Goal: Use online tool/utility: Use online tool/utility

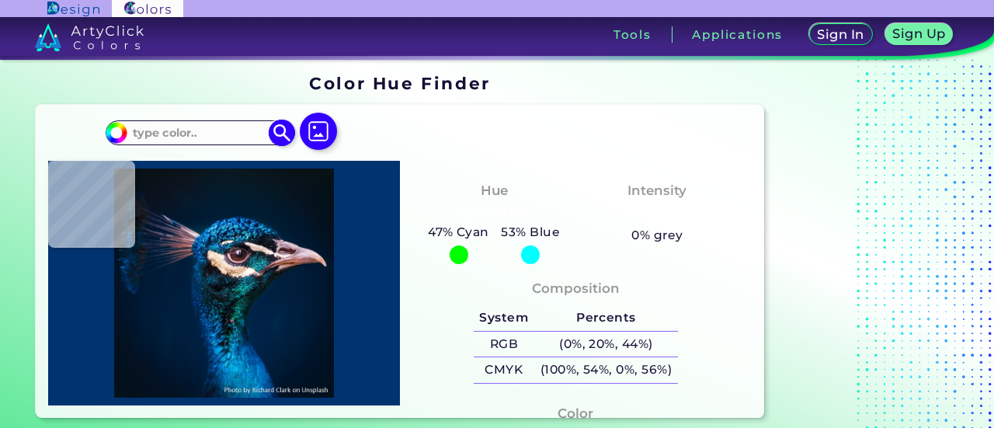
click at [233, 130] on input at bounding box center [199, 132] width 144 height 21
click at [93, 26] on img at bounding box center [89, 37] width 109 height 28
type input "#091016"
type input "#051628"
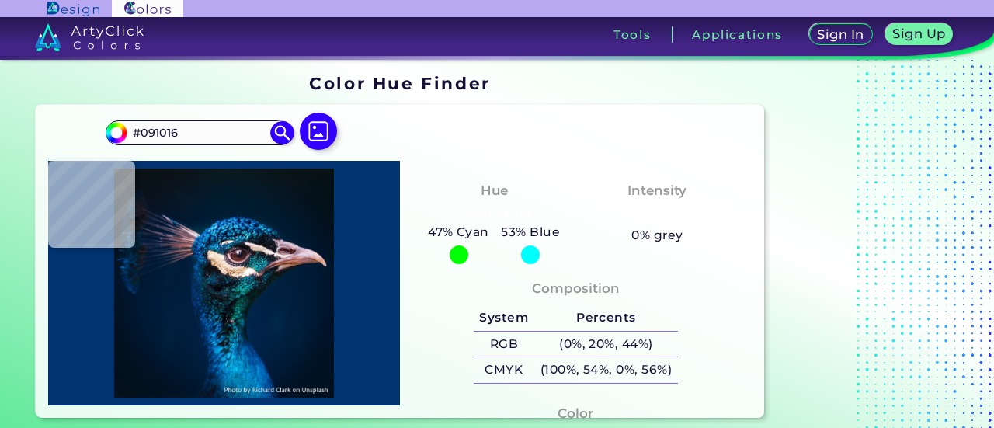
type input "#051628"
type input "#bfa1ac"
type input "#BFA1AC"
type input "#e9e2ec"
type input "#E9E2EC"
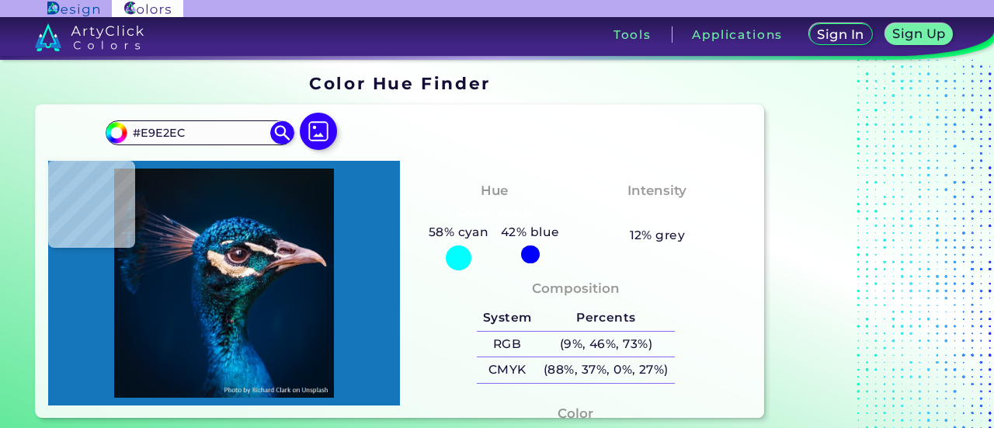
type input "#1676bb"
type input "#1676BB"
type input "#1173b0"
type input "#1173B0"
type input "#0d60aa"
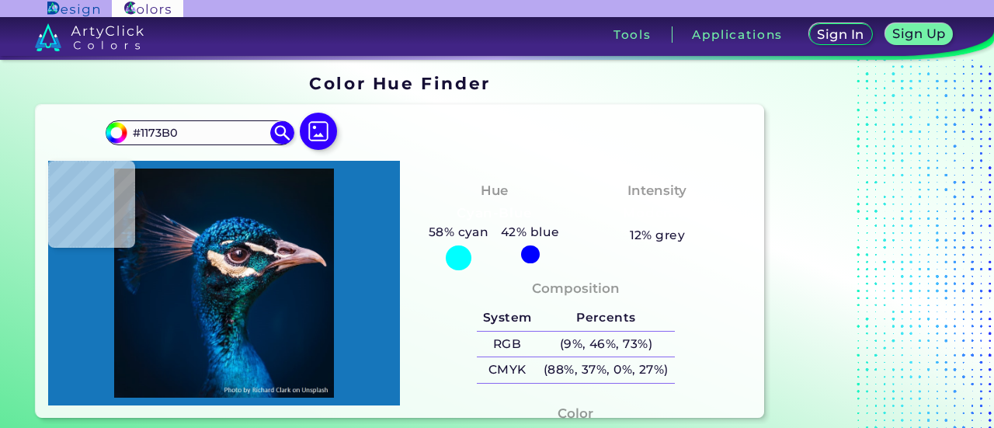
type input "#0D60AA"
type input "#d7abb2"
type input "#D7ABB2"
type input "#0b1c35"
type input "#0B1C35"
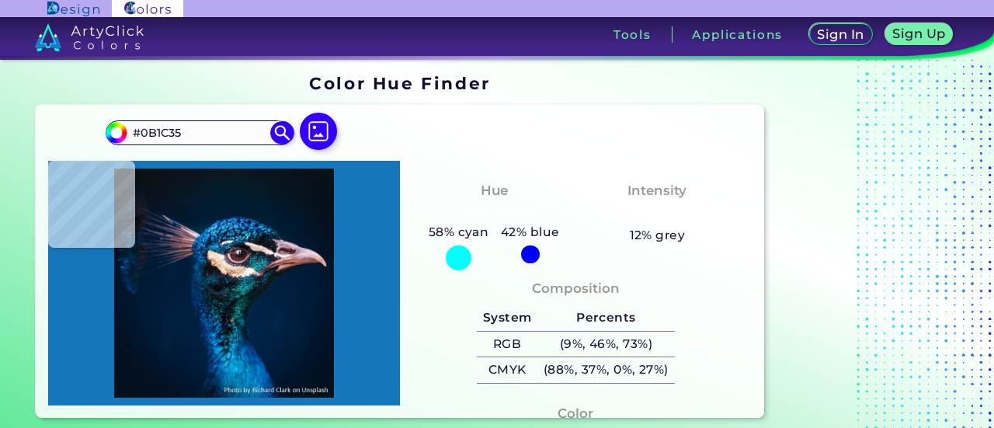
type input "#0b1d35"
type input "#0B1D35"
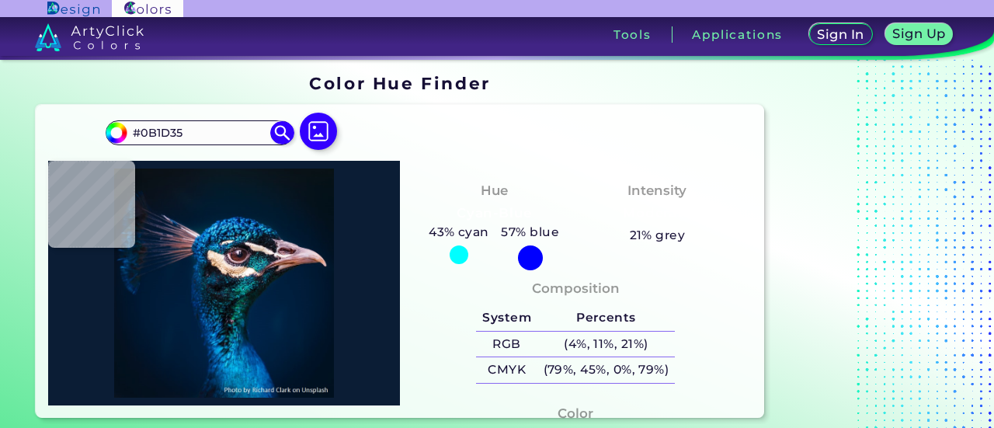
type input "#0d111a"
type input "#0D111A"
type input "#0b121d"
type input "#0B121D"
type input "#0d1621"
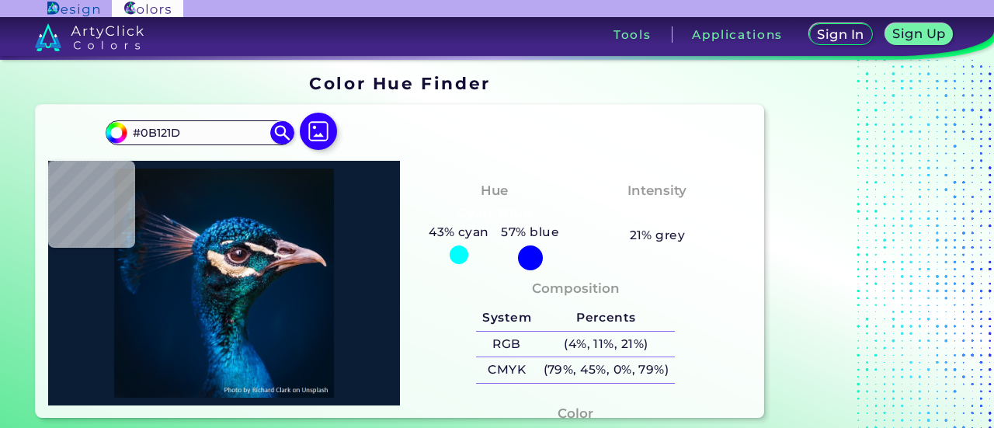
type input "#0D1621"
type input "#121b24"
type input "#121B24"
type input "#071828"
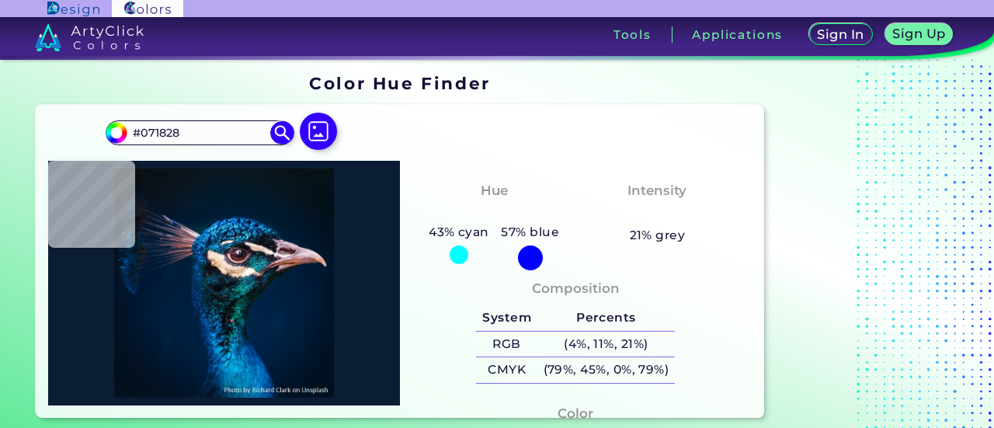
type input "#051629"
type input "#06172b"
type input "#06172B"
type input "#06162d"
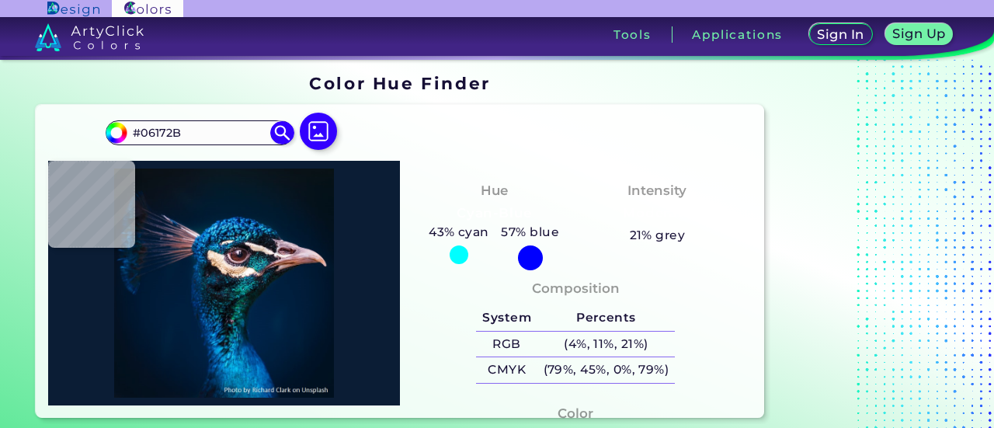
type input "#06162D"
type input "#07162d"
type input "#07162D"
type input "#15233e"
type input "#15233E"
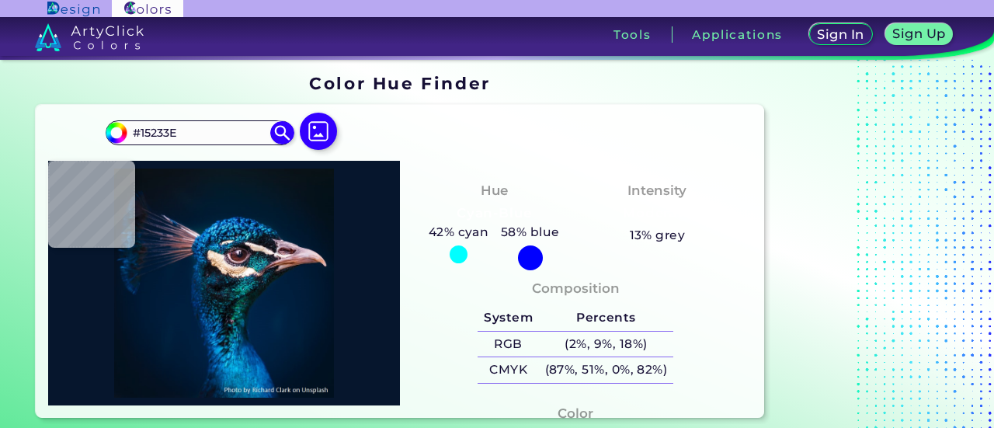
type input "#232c49"
type input "#232C49"
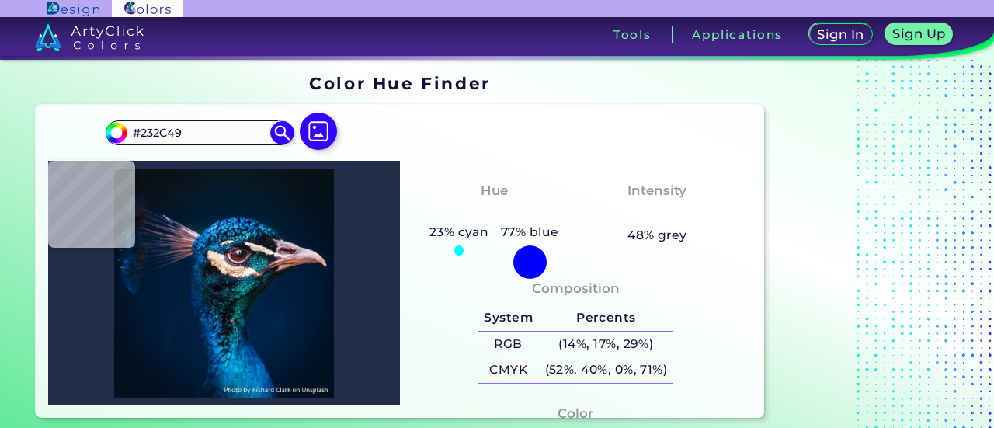
type input "#434161"
type input "#2e3350"
type input "#2E3350"
type input "#333856"
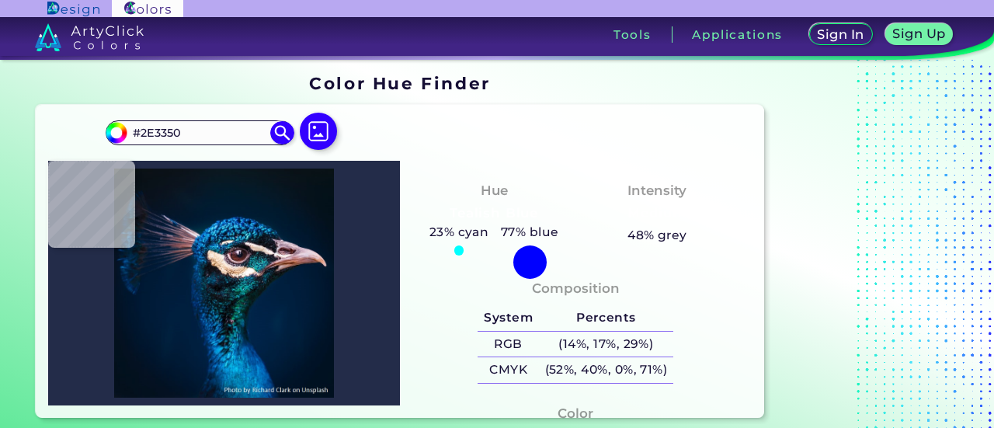
type input "#333856"
type input "#444a6a"
type input "#444A6A"
type input "#3e4764"
type input "#3E4764"
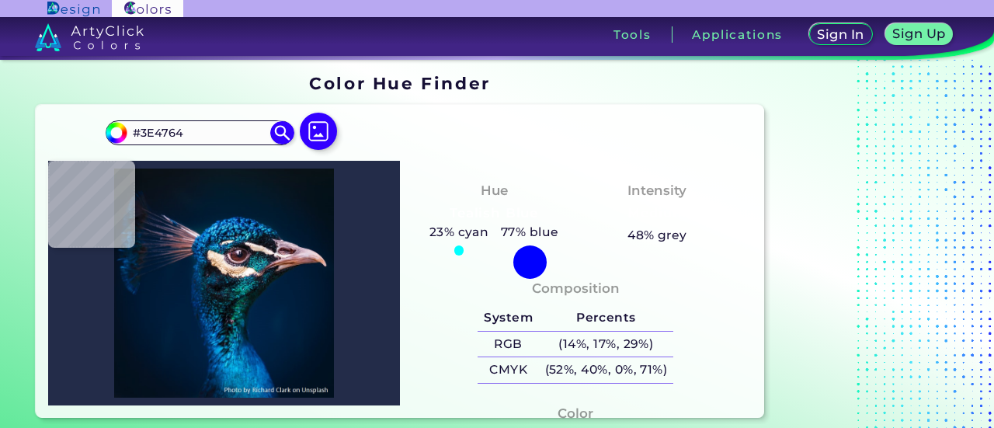
type input "#283552"
type input "#575874"
type input "#35304e"
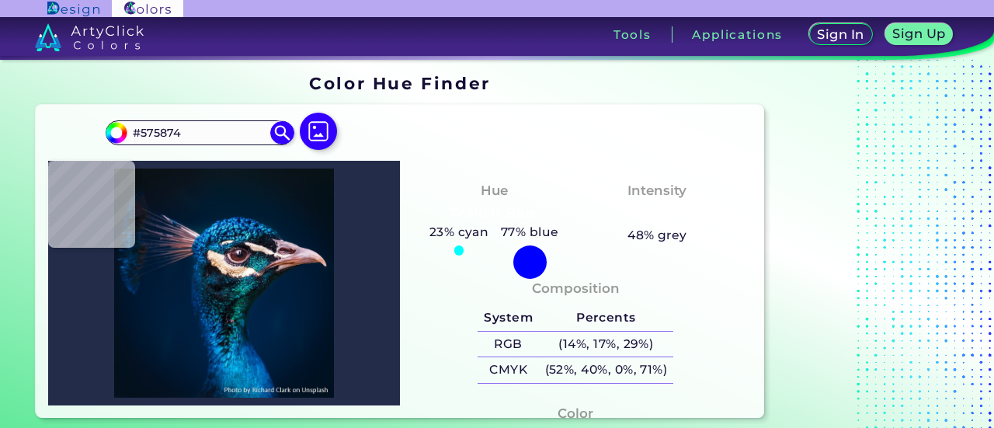
type input "#35304E"
type input "#6e5c74"
type input "#6E5C74"
type input "#473d4d"
type input "#473D4D"
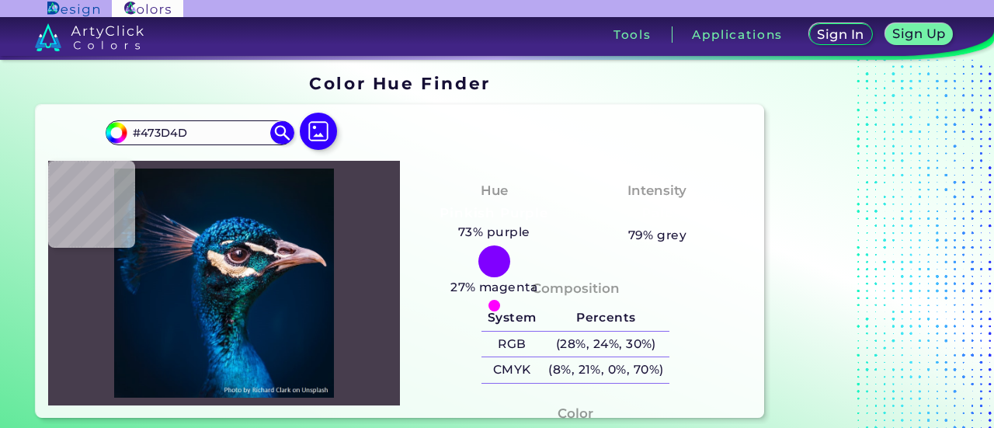
type input "#695767"
type input "#464459"
type input "#bd8b91"
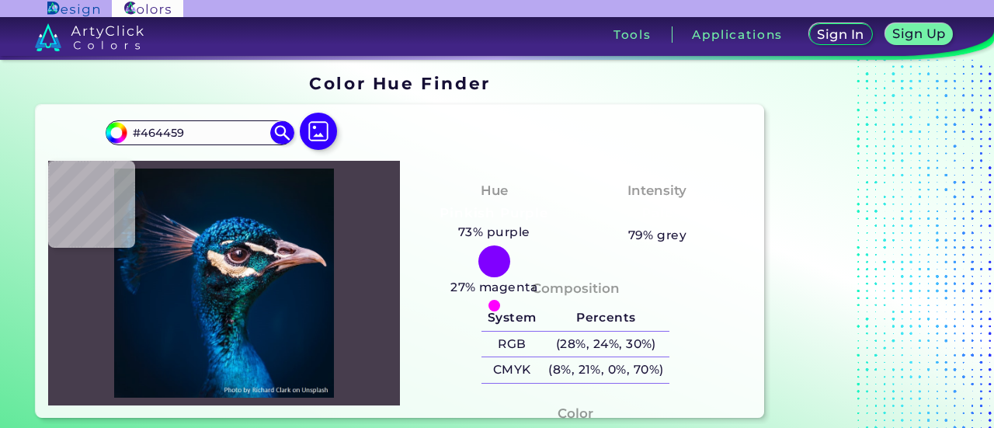
type input "#BD8B91"
type input "#92626e"
type input "#92626E"
type input "#6e4e5c"
type input "#6E4E5C"
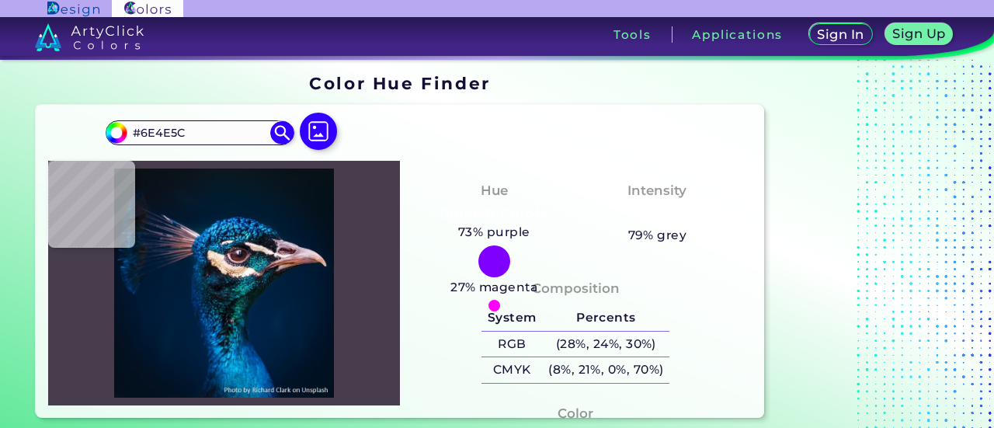
type input "#774f5a"
type input "#774F5A"
type input "#955f65"
type input "#955F65"
type input "#c78b8d"
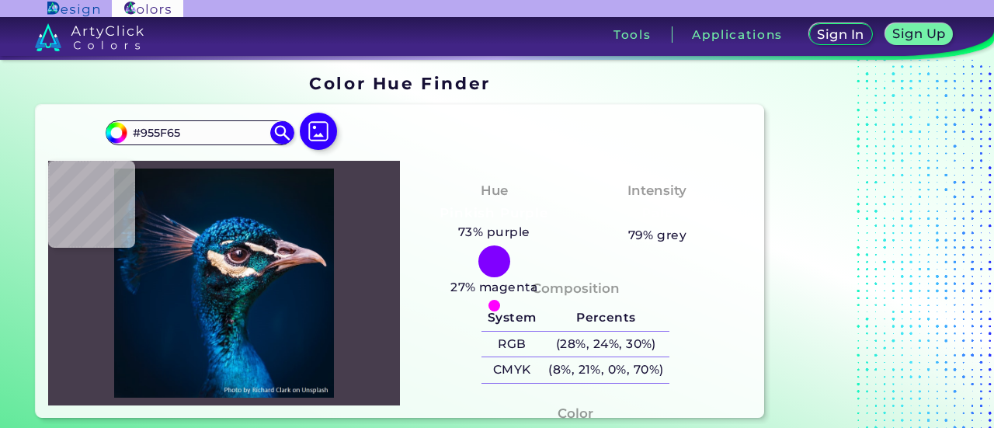
type input "#C78B8D"
type input "#b28d91"
type input "#B28D91"
type input "#084572"
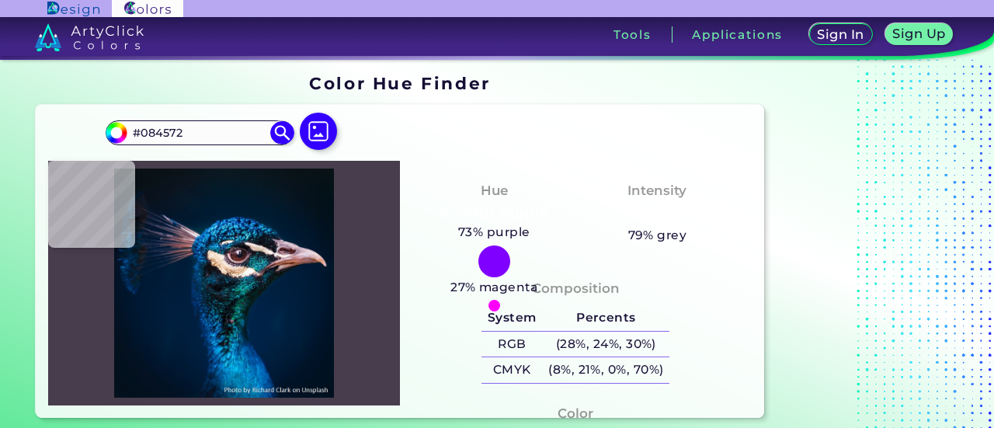
type input "#004d91"
type input "#004D91"
type input "#003776"
type input "#165a8d"
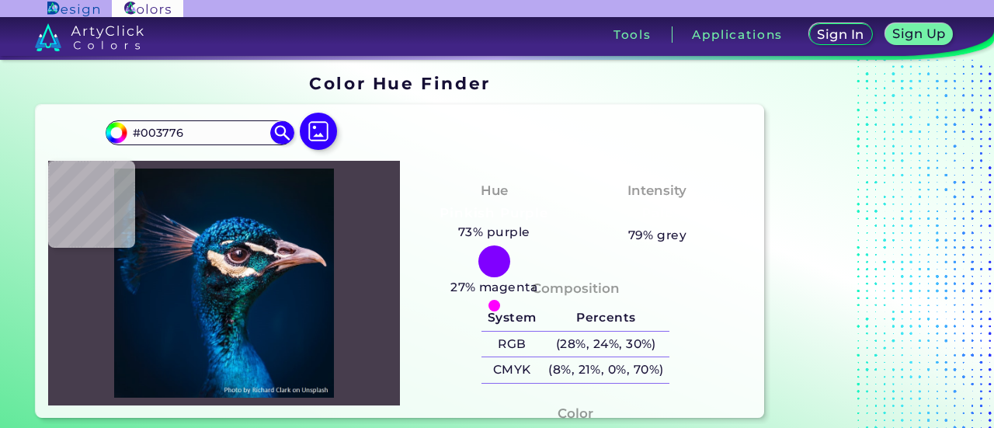
type input "#165A8D"
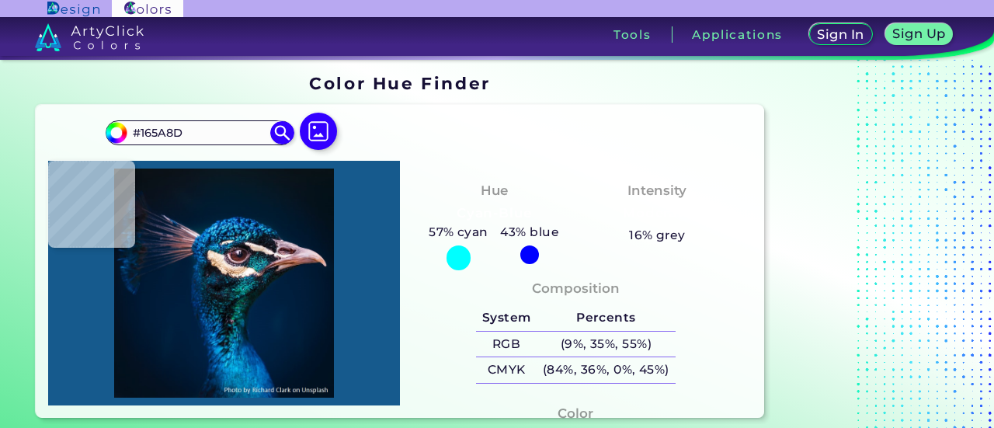
type input "#002f5d"
type input "#002F5D"
type input "#1b6cab"
type input "#1B6CAB"
type input "#186093"
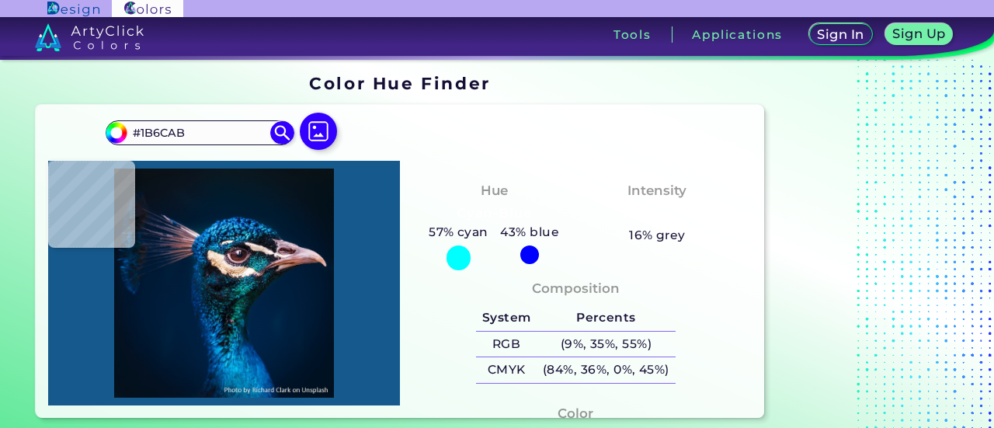
type input "#186093"
type input "#082541"
type input "#0d283c"
type input "#0D283C"
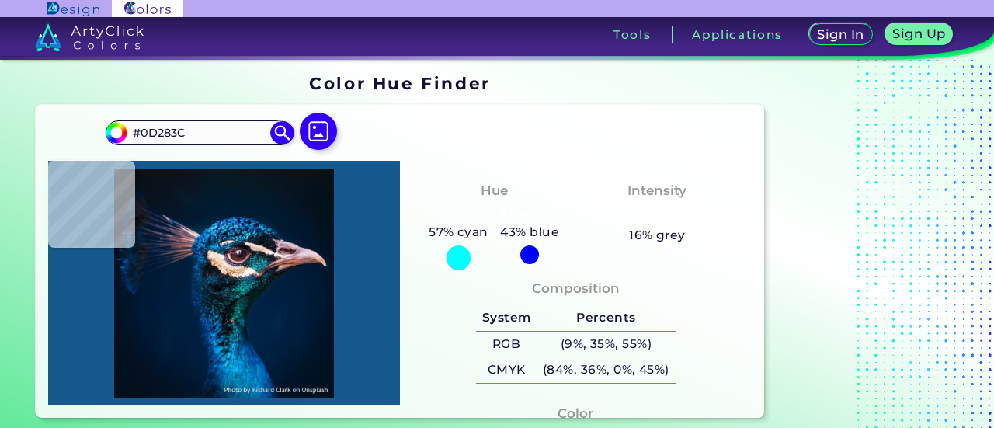
type input "#efd5c4"
type input "#EFD5C4"
type input "#ead2b5"
type input "#EAD2B5"
type input "#fcedd8"
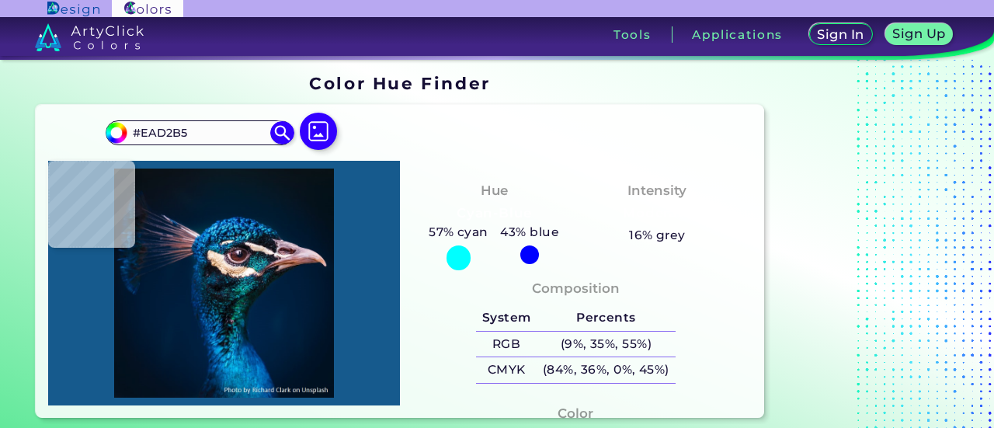
type input "#FCEDD8"
type input "#f1e0d6"
type input "#F1E0D6"
type input "#feedde"
type input "#FEEDDE"
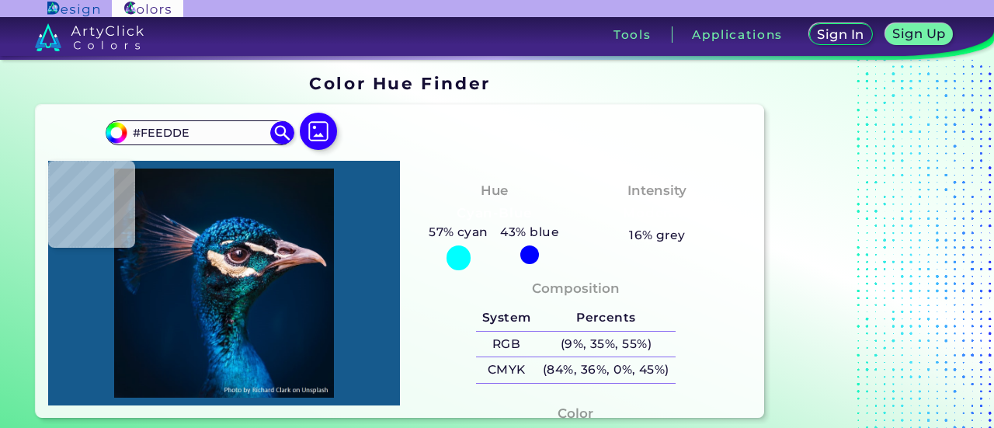
type input "#f3e0d0"
type input "#F3E0D0"
type input "#f5e2d8"
type input "#F5E2D8"
type input "#f2dccb"
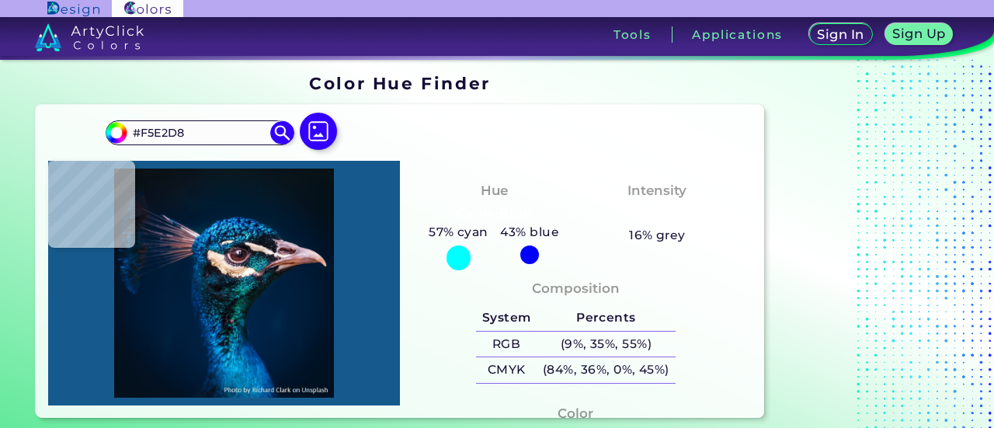
type input "#F2DCCB"
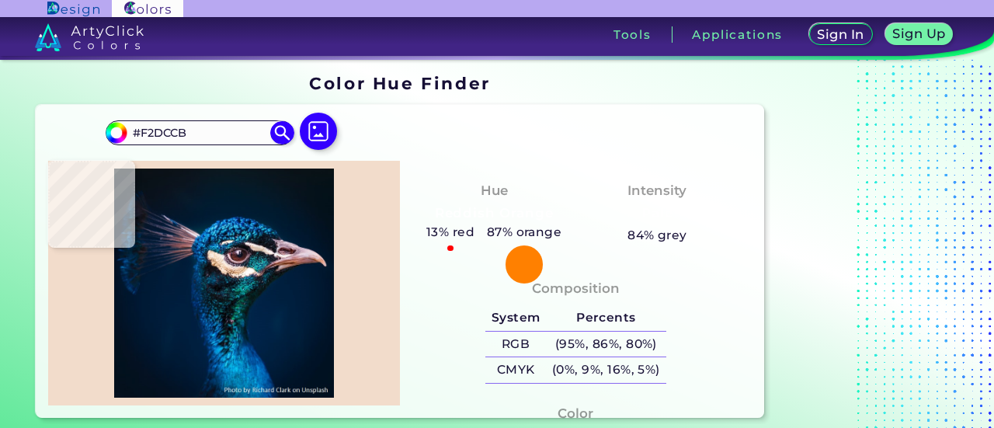
type input "#f5e6de"
type input "#F5E6DE"
type input "#f6ebdf"
type input "#F6EBDF"
type input "#e6dccd"
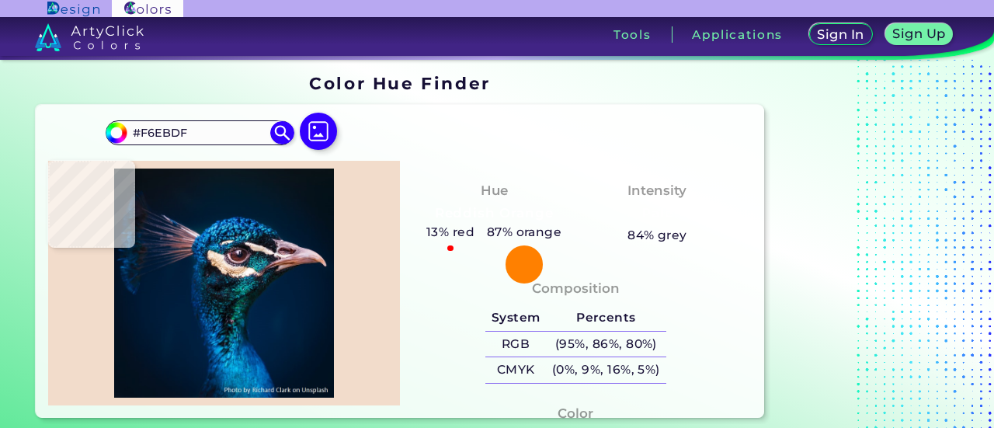
type input "#E6DCCD"
type input "#ccd6d9"
type input "#CCD6D9"
type input "#938593"
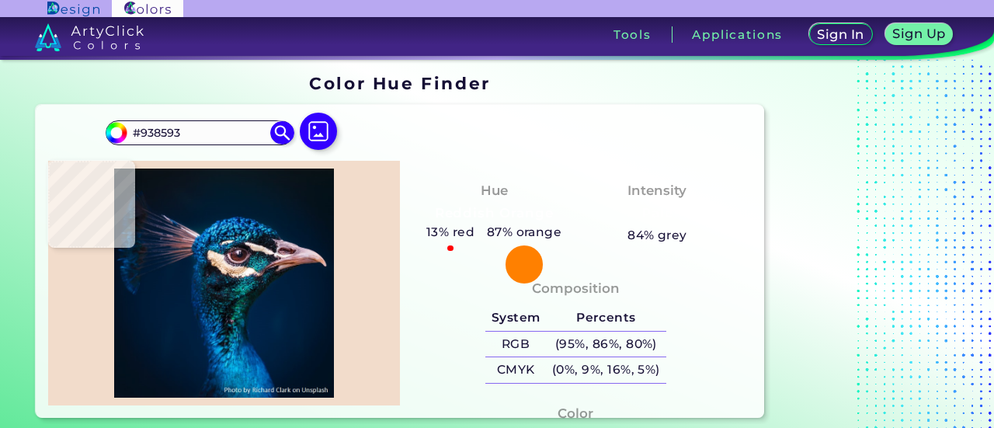
type input "#544653"
type input "#1b0d1a"
type input "#1B0D1A"
type input "#54424d"
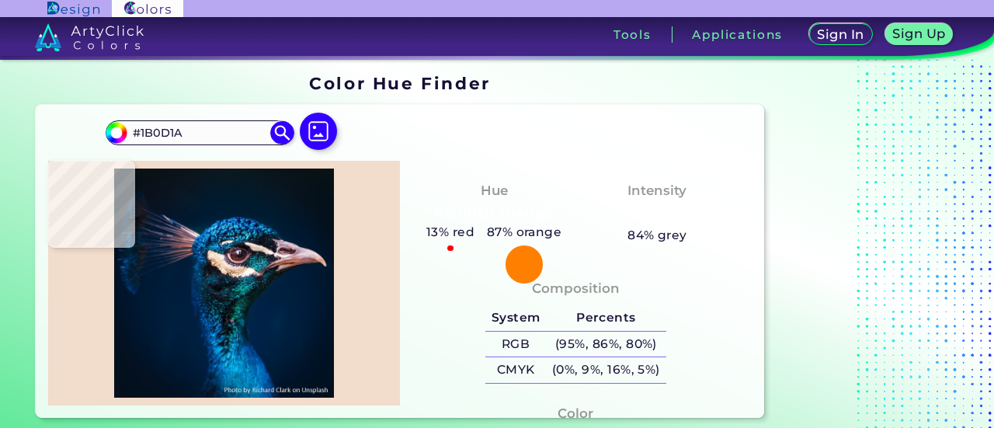
type input "#54424D"
type input "#b18a95"
type input "#B18A95"
type input "#4e1b21"
type input "#4E1B21"
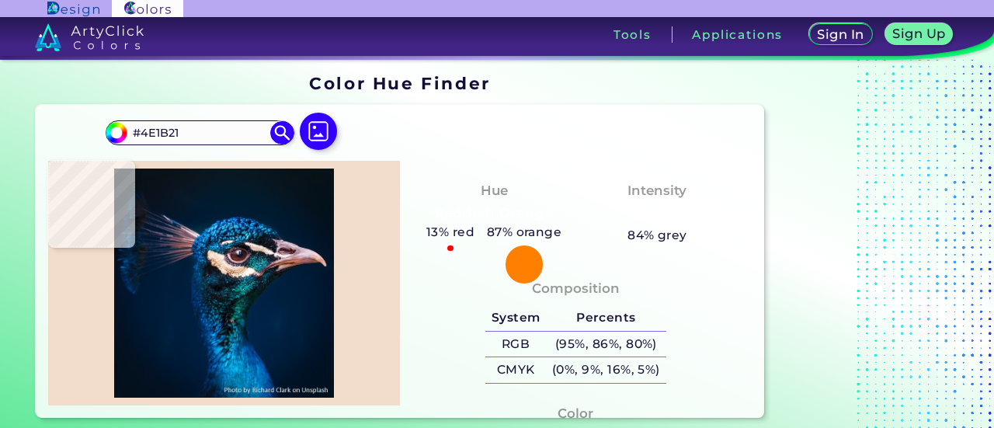
type input "#5d3443"
type input "#5D3443"
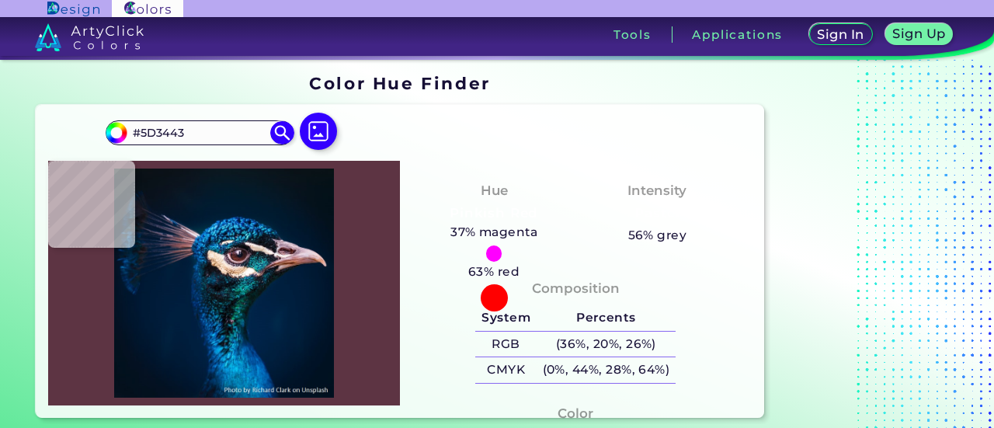
type input "#554553"
type input "#1e1619"
type input "#1E1619"
type input "#593e4b"
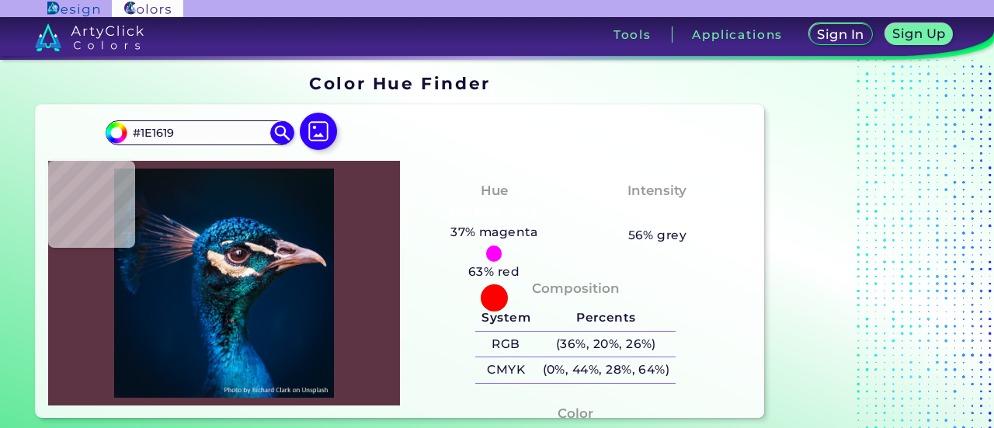
type input "#593E4B"
type input "#35252f"
type input "#35252F"
type input "#625861"
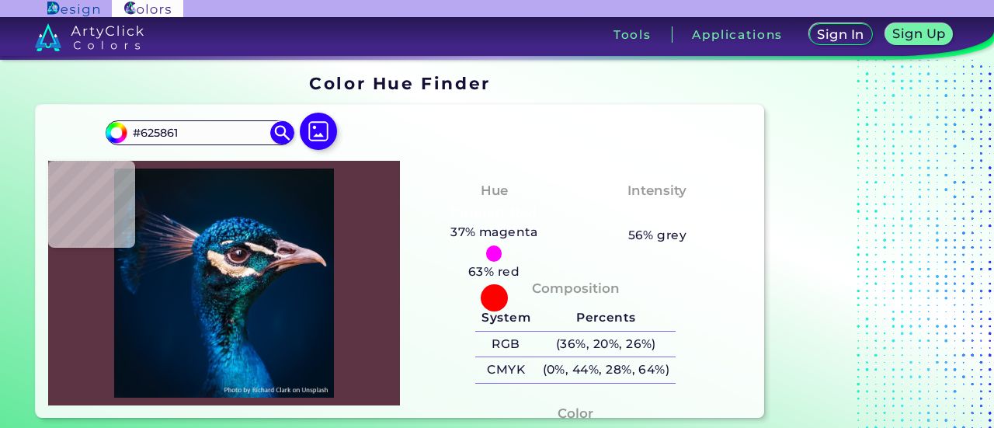
type input "#02020a"
type input "#02020A"
type input "#111419"
type input "#09090b"
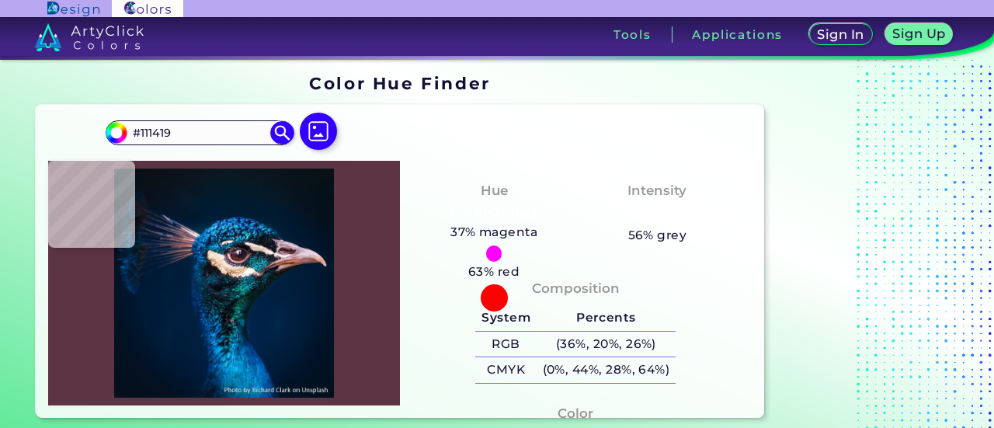
type input "#09090B"
type input "#080f12"
type input "#080F12"
type input "#1b1a23"
type input "#1B1A23"
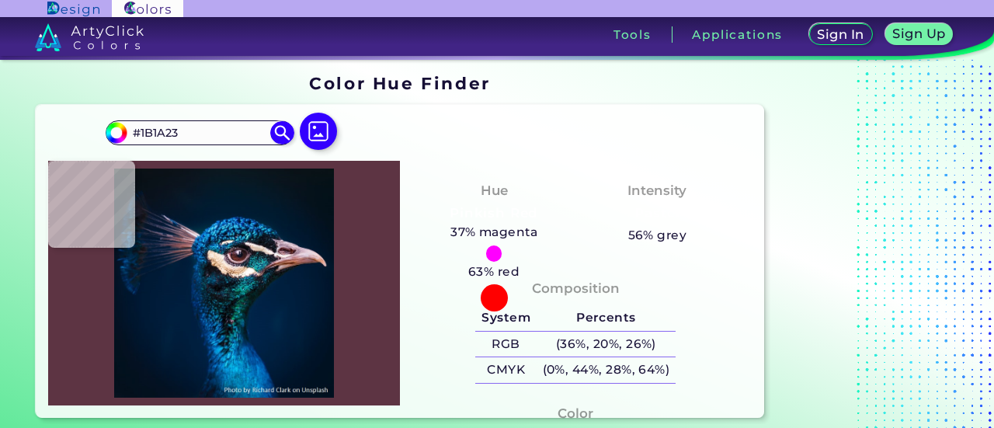
type input "#433846"
type input "#091e26"
type input "#091E26"
type input "#0c1629"
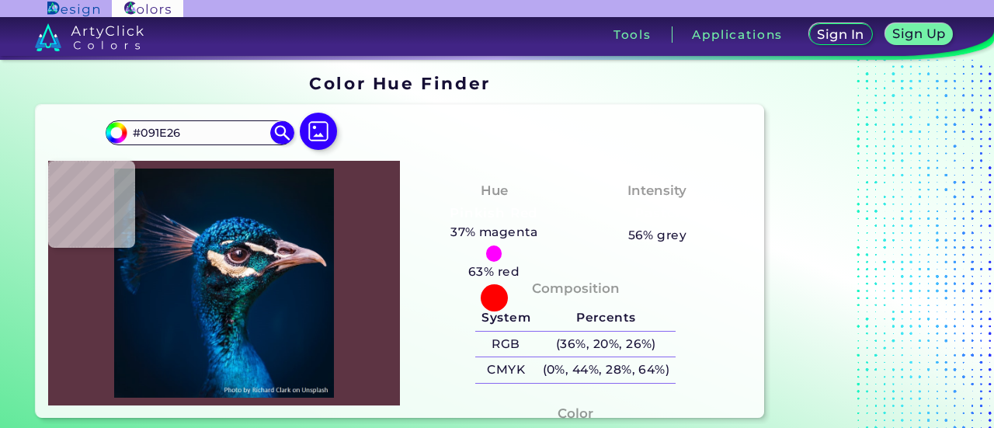
type input "#0C1629"
type input "#01213f"
type input "#01213F"
type input "#001830"
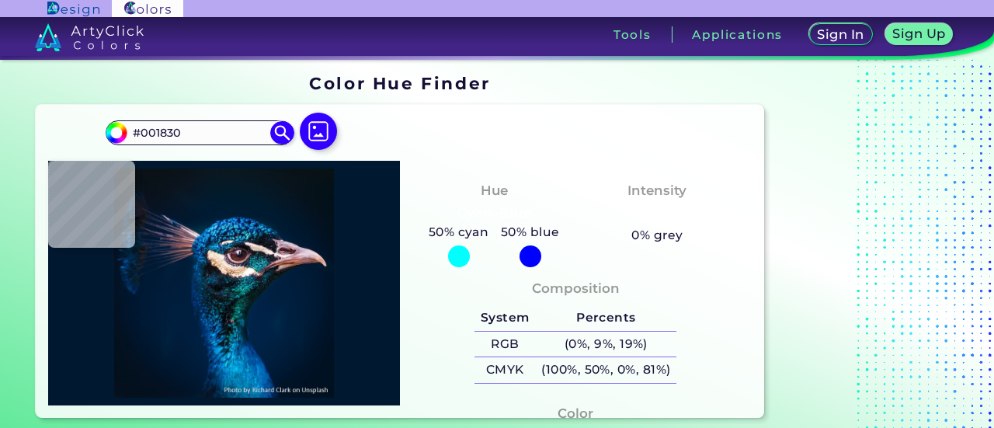
type input "#001528"
type input "#021221"
type input "#03111c"
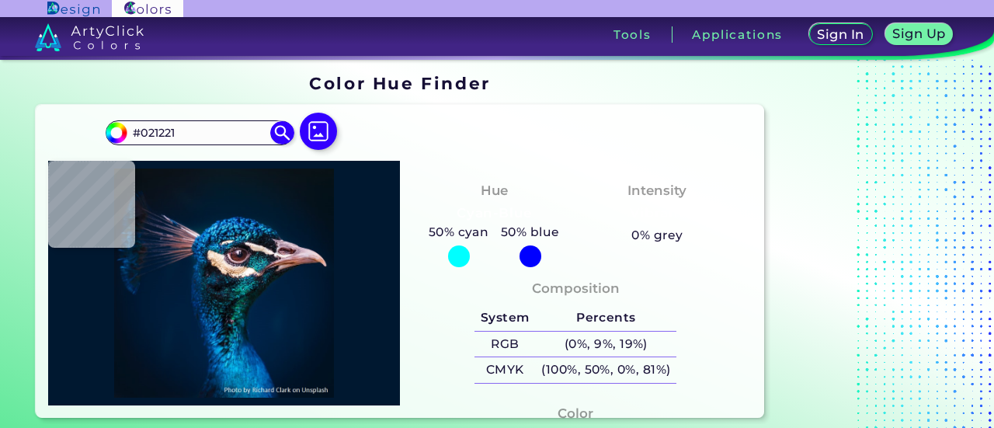
type input "#03111C"
type input "#000000"
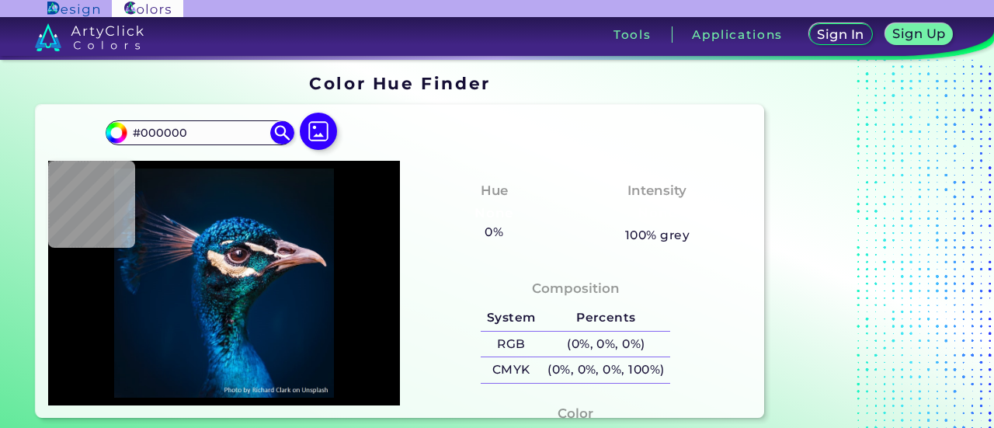
click at [385, 197] on img at bounding box center [224, 282] width 336 height 229
click at [193, 136] on input "#000000" at bounding box center [199, 132] width 144 height 21
type input "#093840"
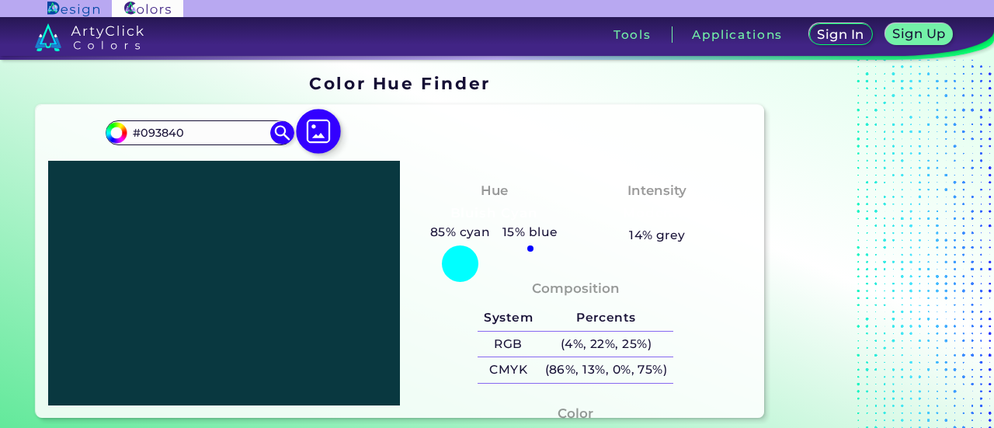
click at [315, 130] on img at bounding box center [318, 131] width 45 height 45
click at [0, 0] on input "file" at bounding box center [0, 0] width 0 height 0
click at [283, 134] on img at bounding box center [282, 132] width 27 height 27
click at [259, 246] on div at bounding box center [224, 283] width 352 height 245
